Goal: Task Accomplishment & Management: Use online tool/utility

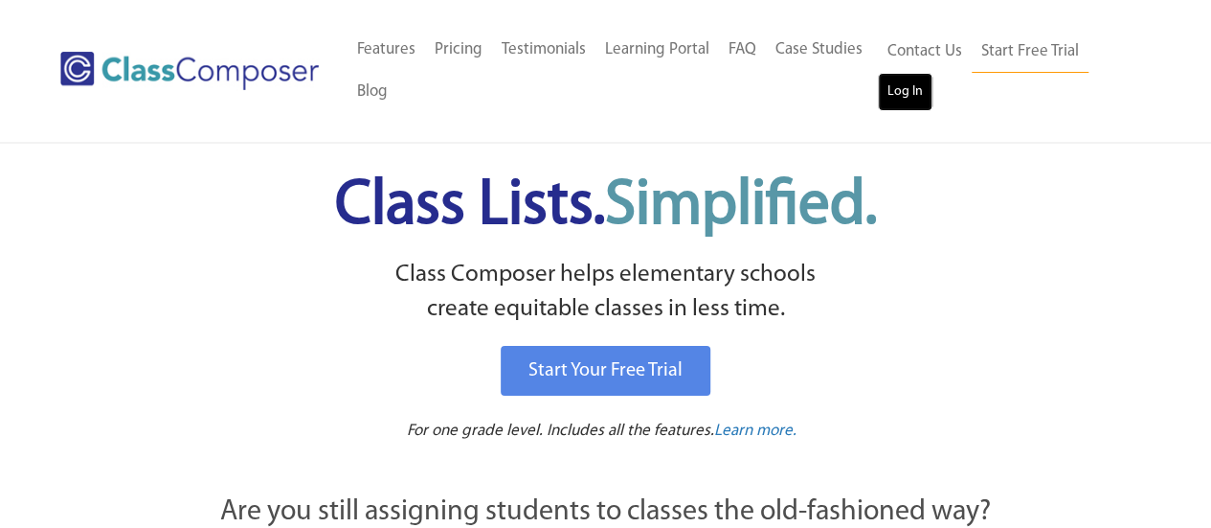
click at [910, 87] on link "Log In" at bounding box center [905, 92] width 55 height 38
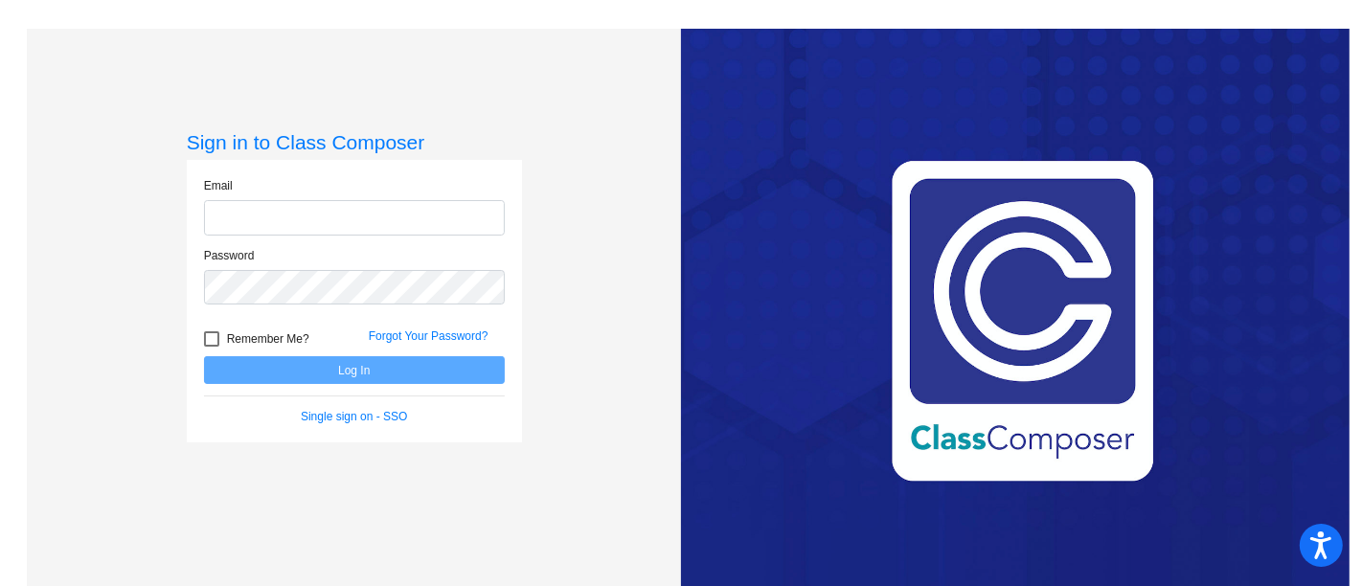
type input "[PERSON_NAME][EMAIL_ADDRESS][PERSON_NAME][DOMAIN_NAME]"
click at [350, 369] on button "Log In" at bounding box center [354, 370] width 301 height 28
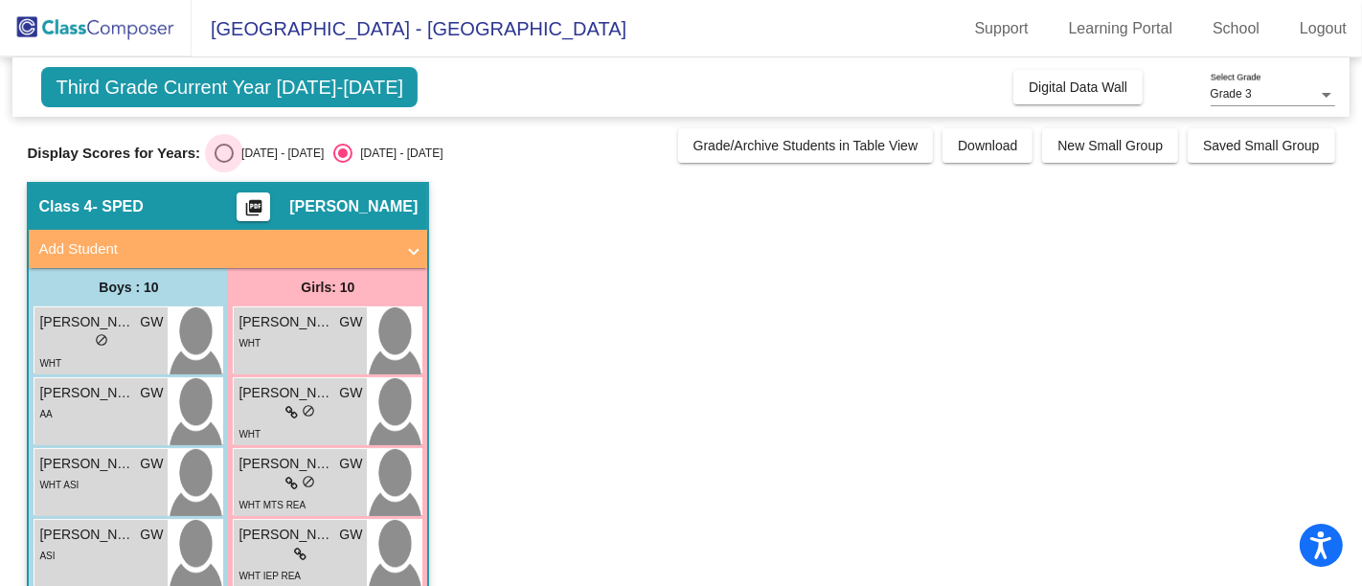
click at [227, 151] on div "Select an option" at bounding box center [223, 153] width 19 height 19
click at [224, 163] on input "2024 - 2025" at bounding box center [223, 163] width 1 height 1
radio input "true"
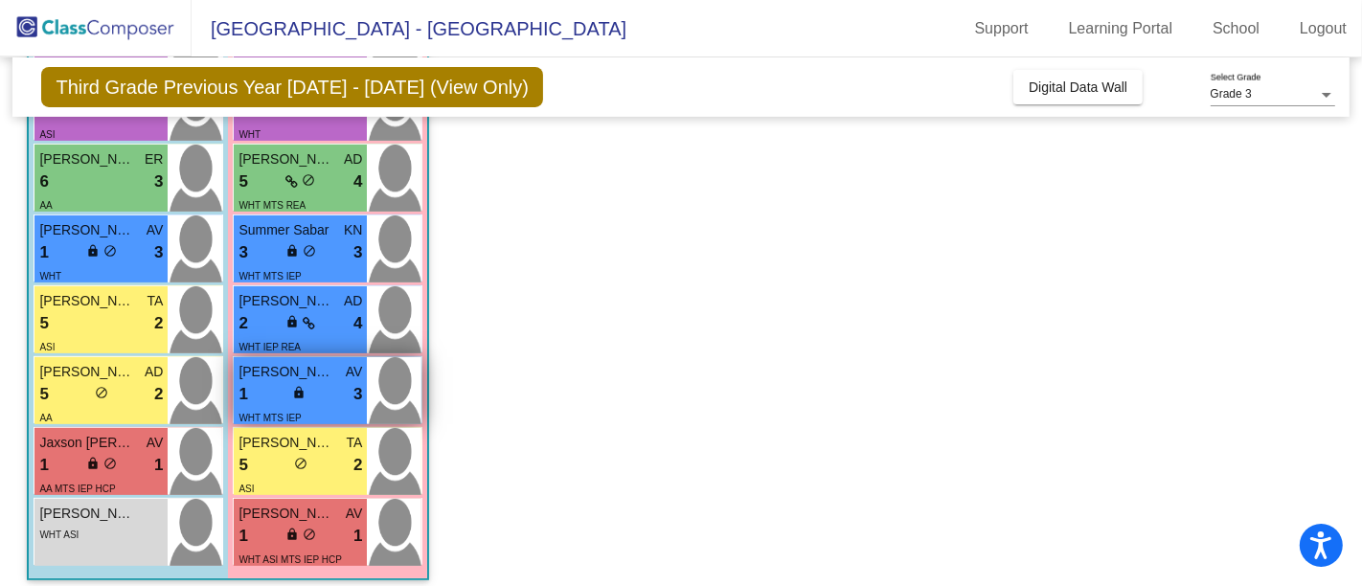
scroll to position [457, 0]
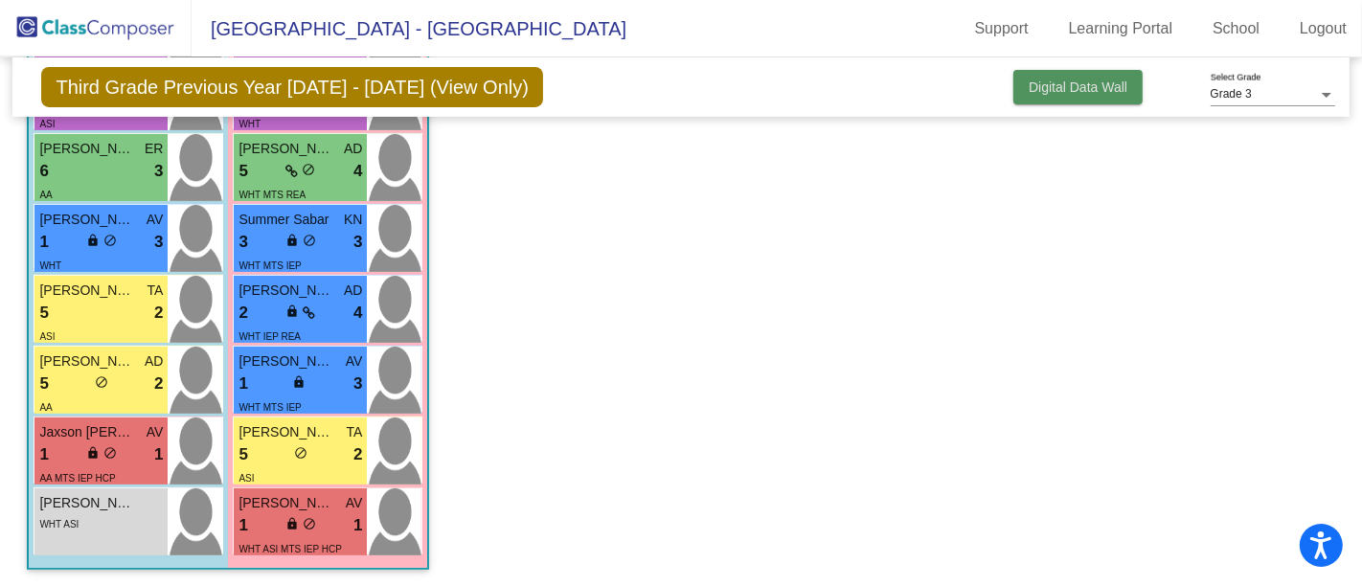
click at [1082, 88] on span "Digital Data Wall" at bounding box center [1077, 86] width 99 height 15
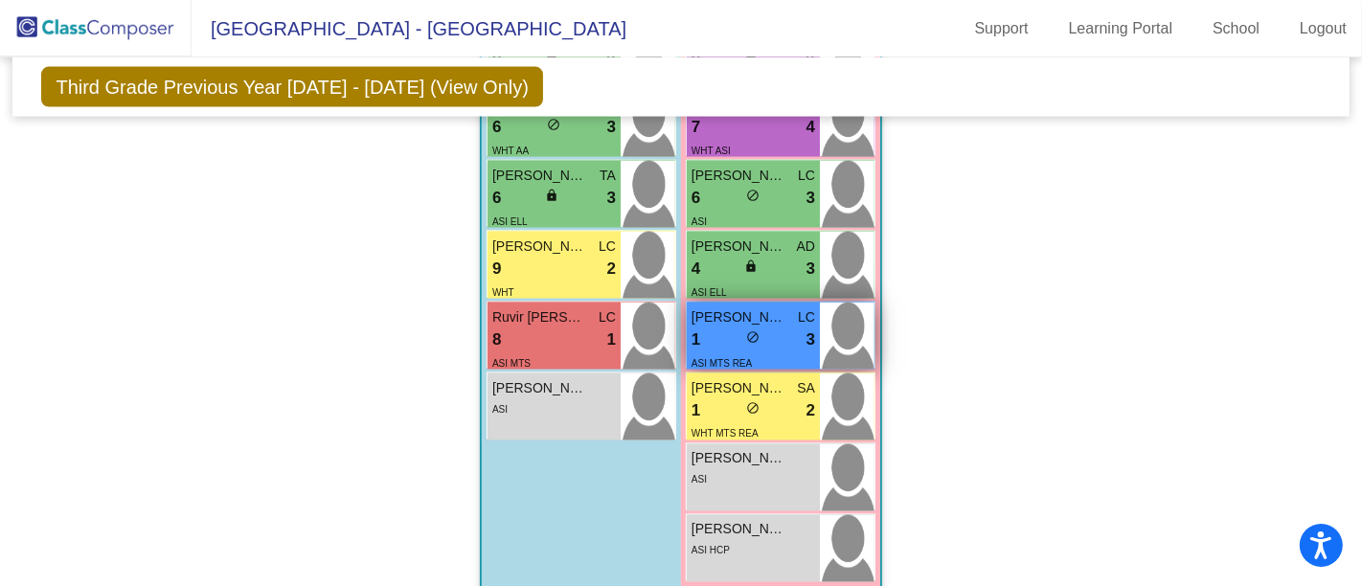
scroll to position [2692, 0]
